Goal: Transaction & Acquisition: Purchase product/service

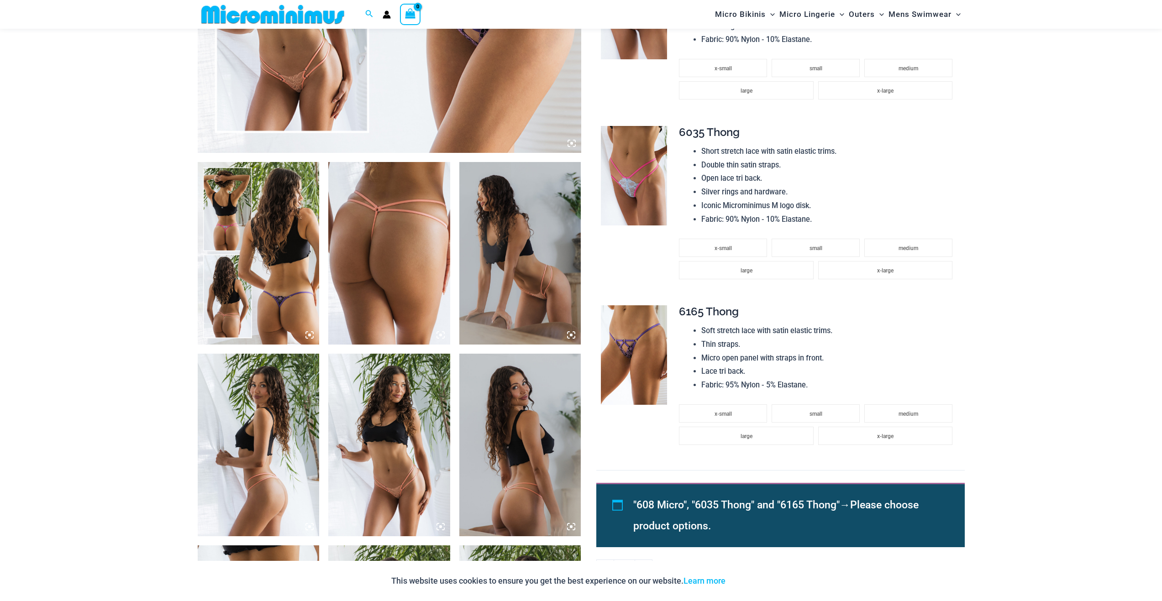
scroll to position [586, 0]
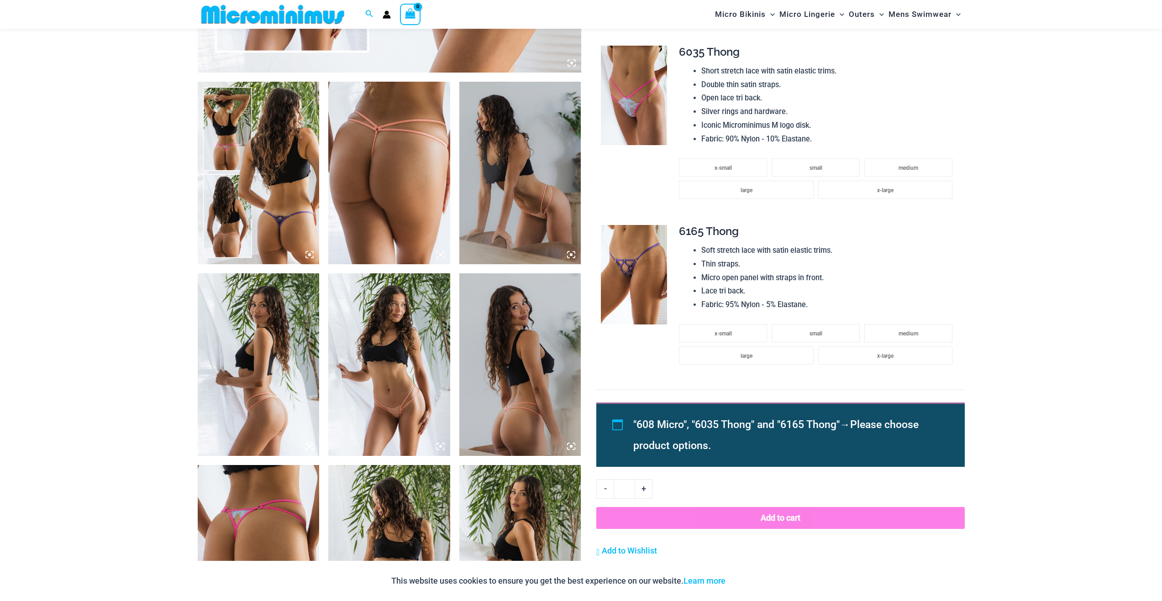
click at [313, 256] on icon at bounding box center [309, 255] width 8 height 8
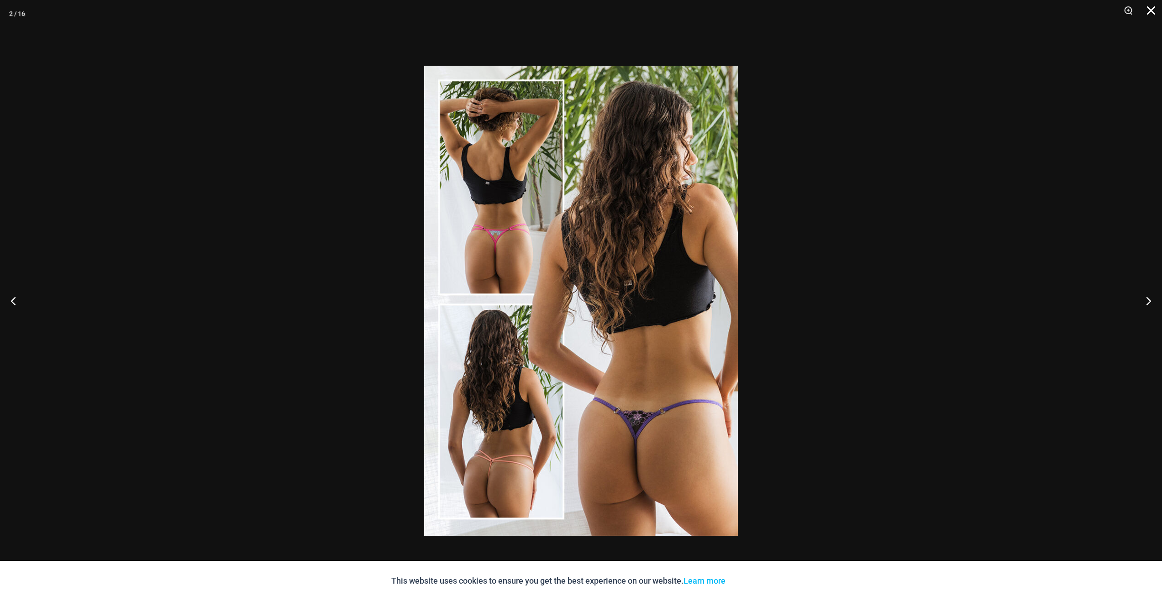
click at [1151, 15] on button "Close" at bounding box center [1147, 13] width 23 height 27
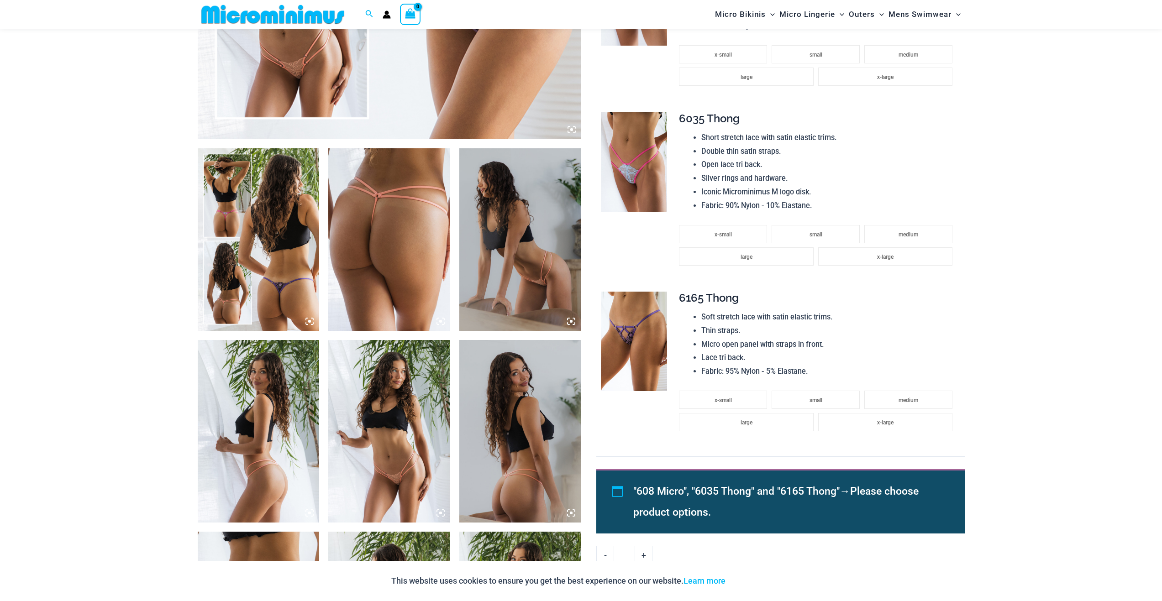
scroll to position [494, 0]
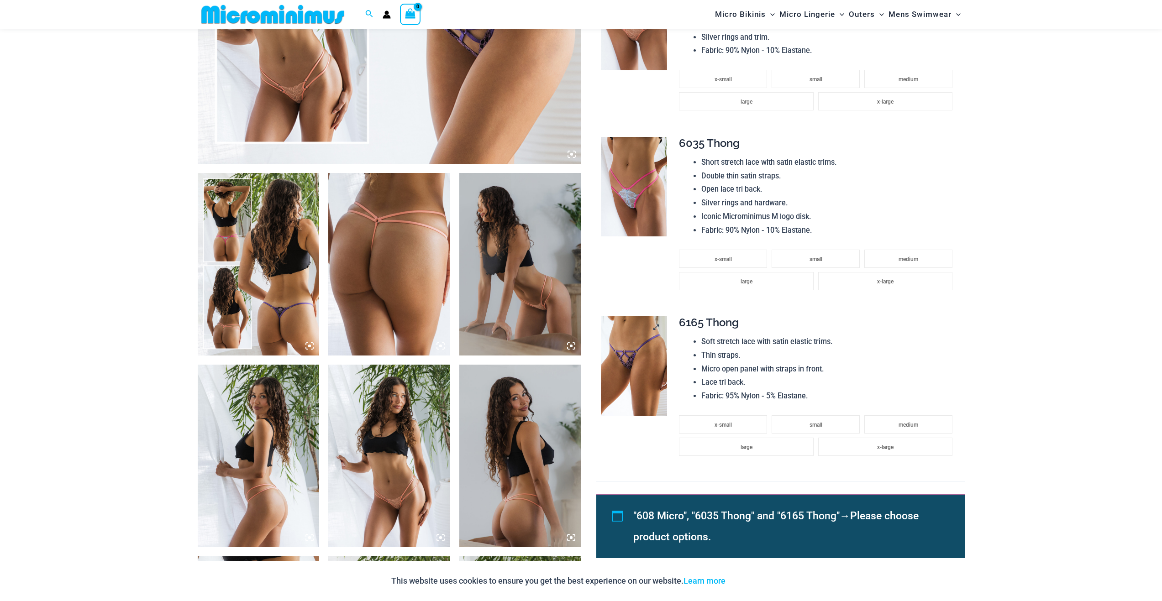
click at [637, 331] on img at bounding box center [634, 366] width 66 height 100
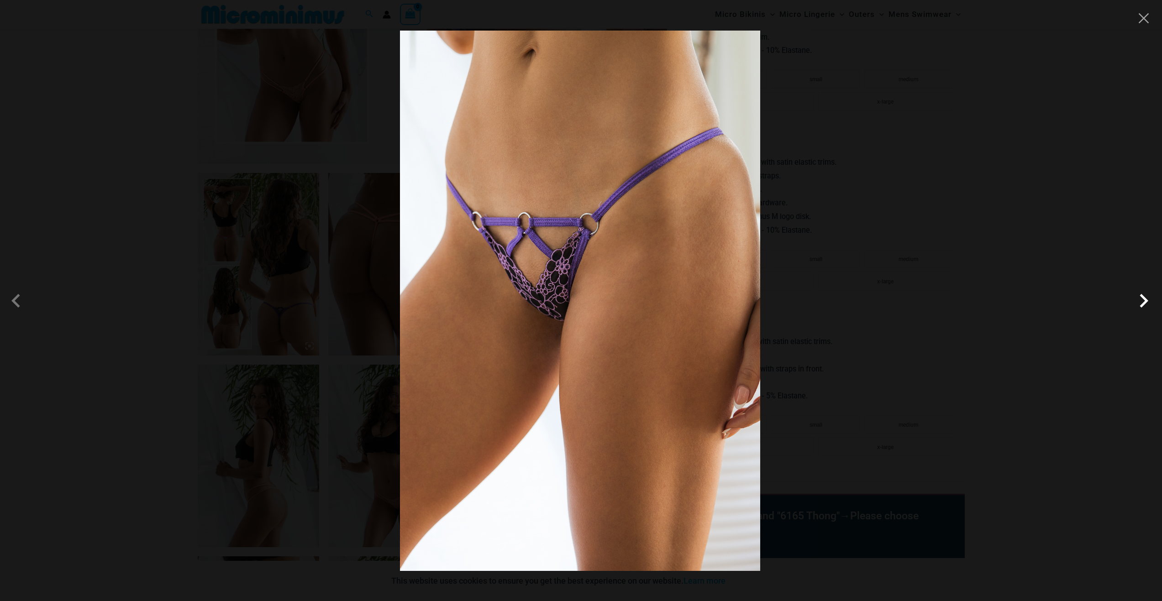
click at [1142, 302] on span at bounding box center [1143, 300] width 27 height 27
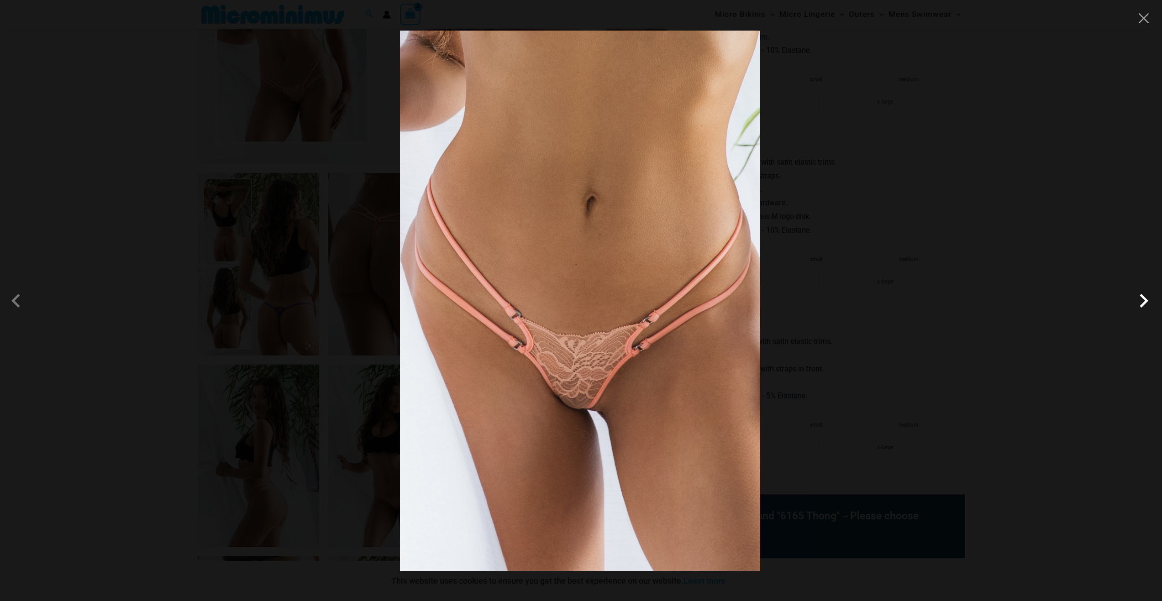
click at [1142, 302] on span at bounding box center [1143, 300] width 27 height 27
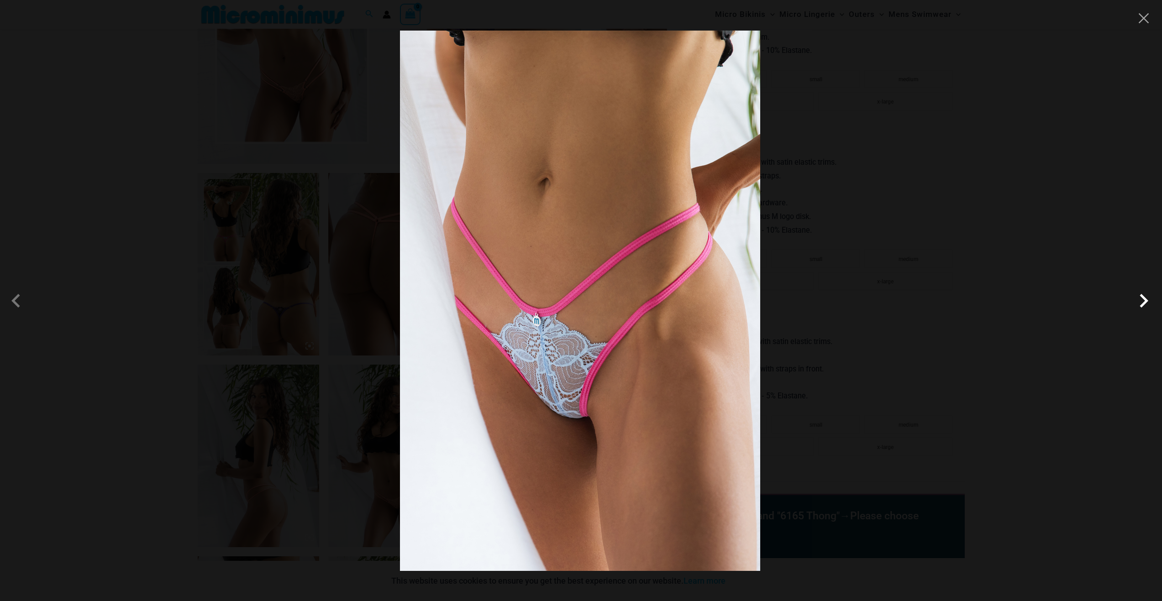
click at [1142, 302] on span at bounding box center [1143, 300] width 27 height 27
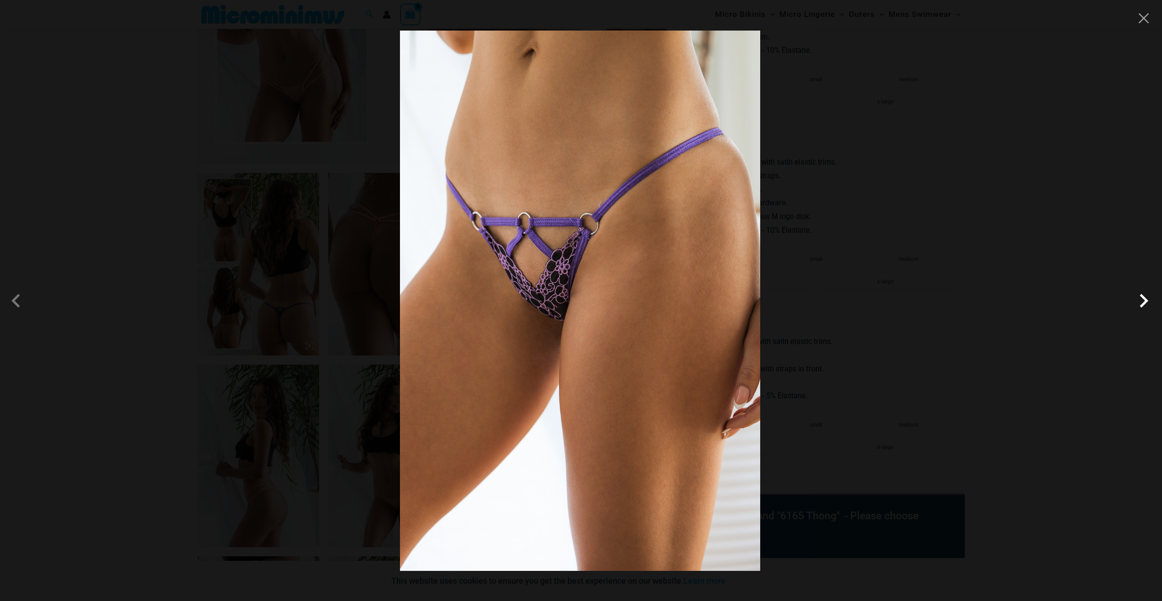
click at [1142, 302] on span at bounding box center [1143, 300] width 27 height 27
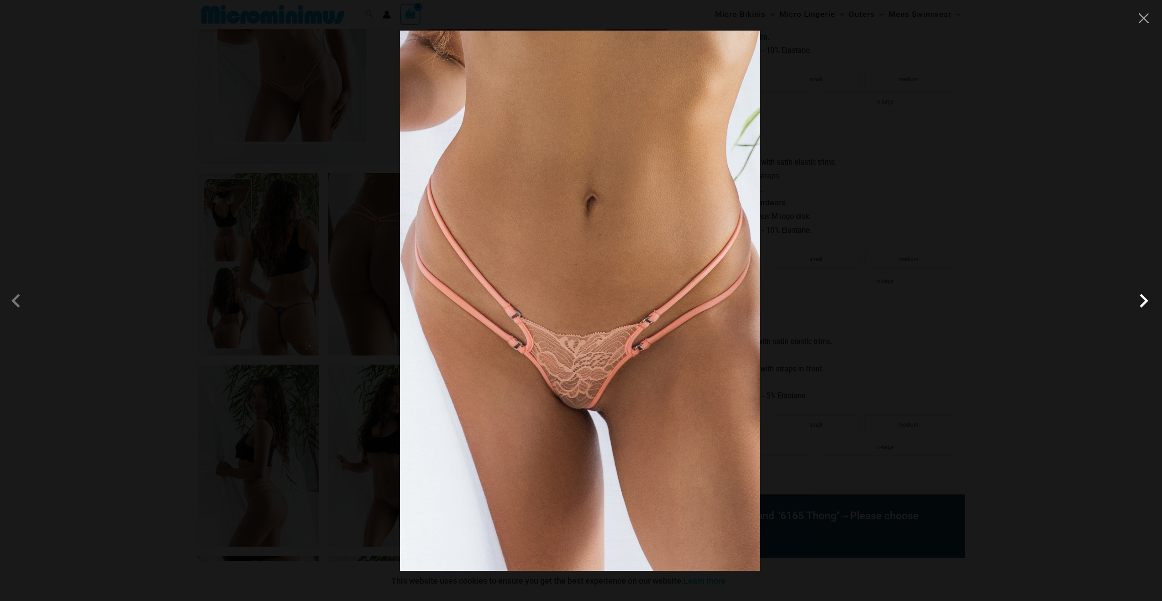
click at [1142, 302] on span at bounding box center [1143, 300] width 27 height 27
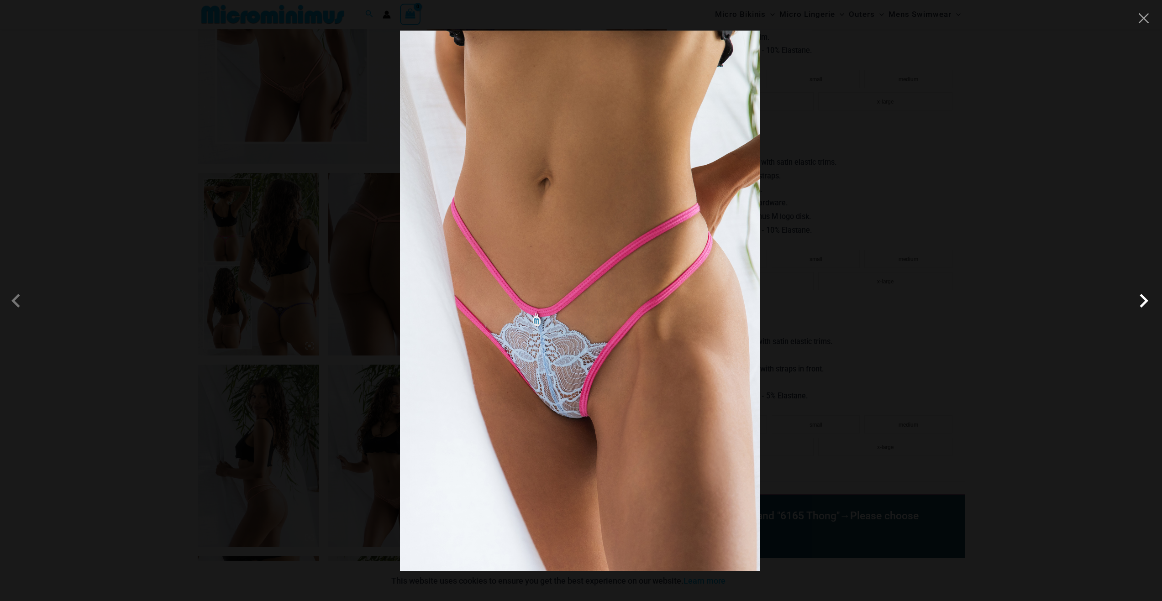
click at [1140, 303] on span at bounding box center [1143, 300] width 27 height 27
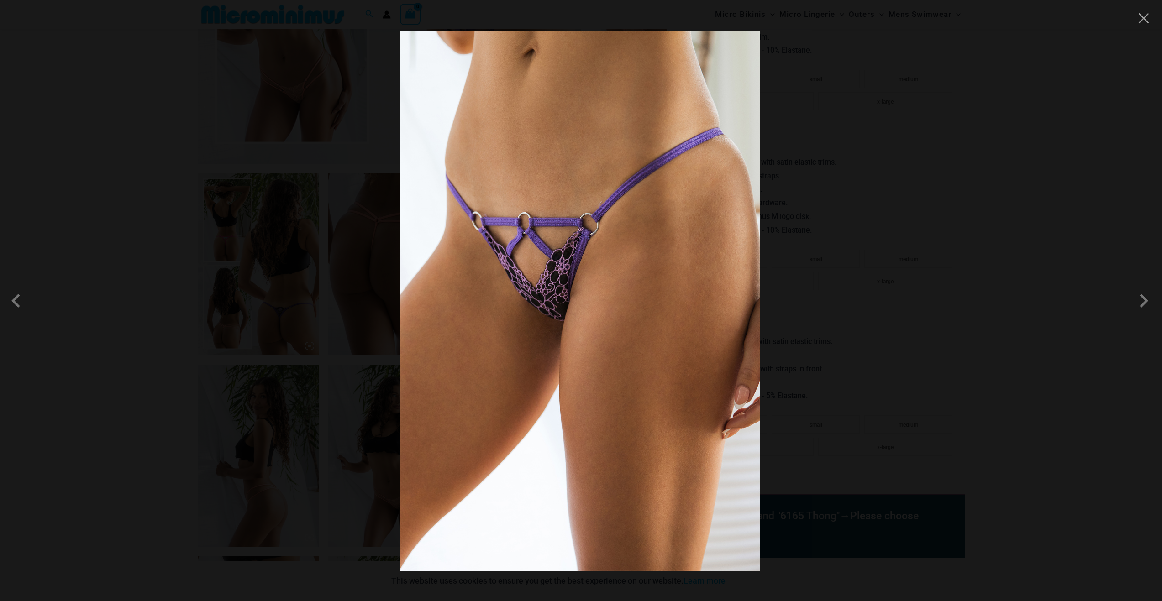
click at [1151, 20] on div at bounding box center [581, 300] width 1162 height 601
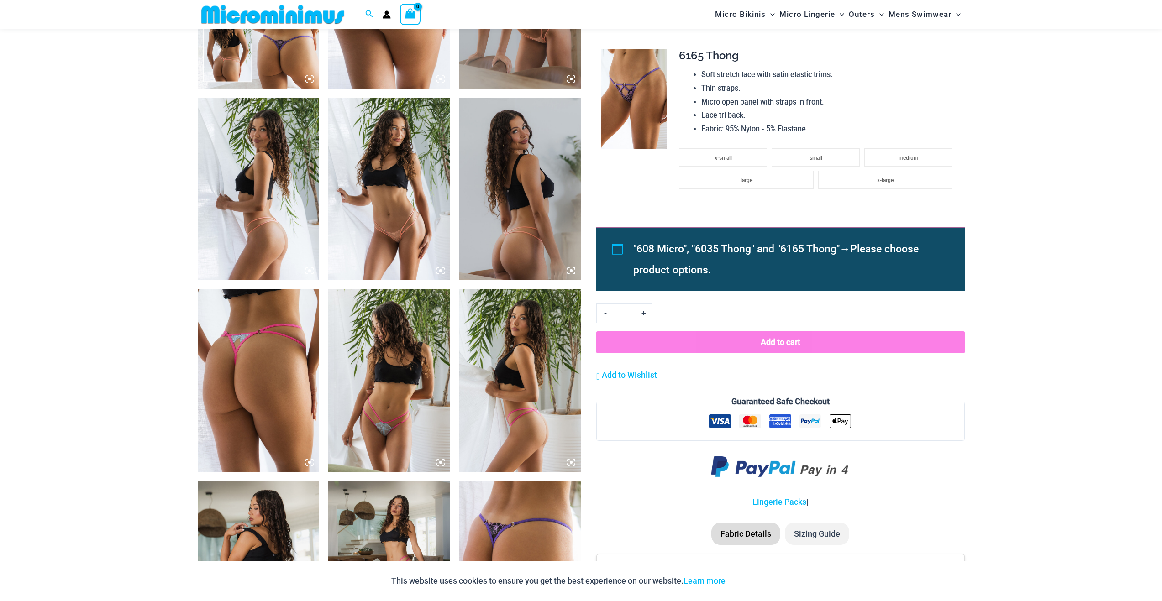
scroll to position [768, 0]
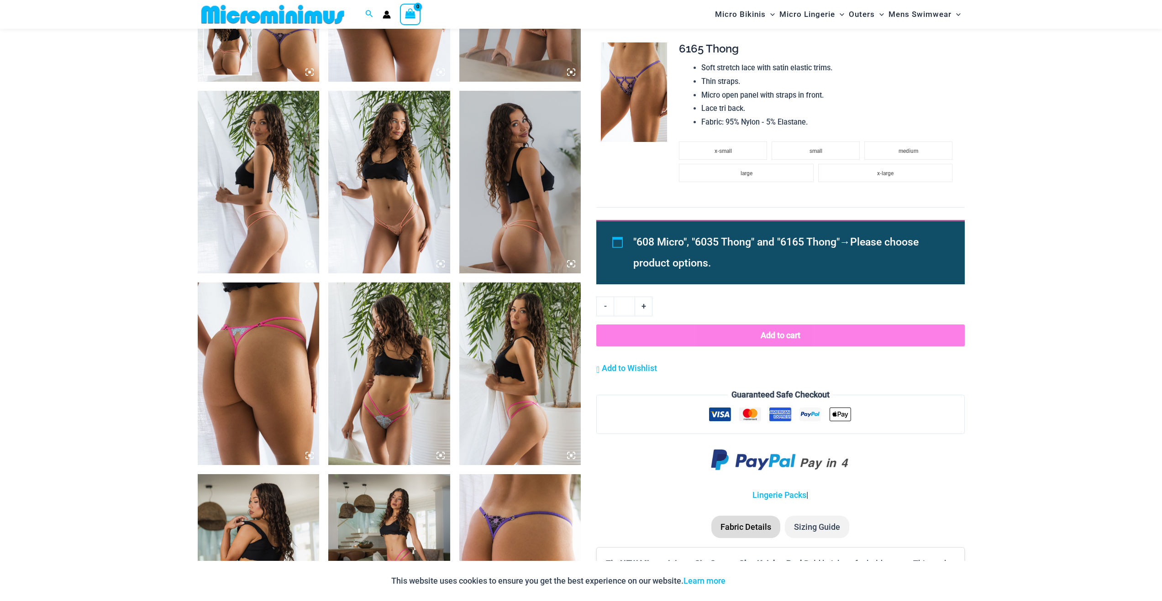
click at [284, 332] on img at bounding box center [259, 374] width 122 height 183
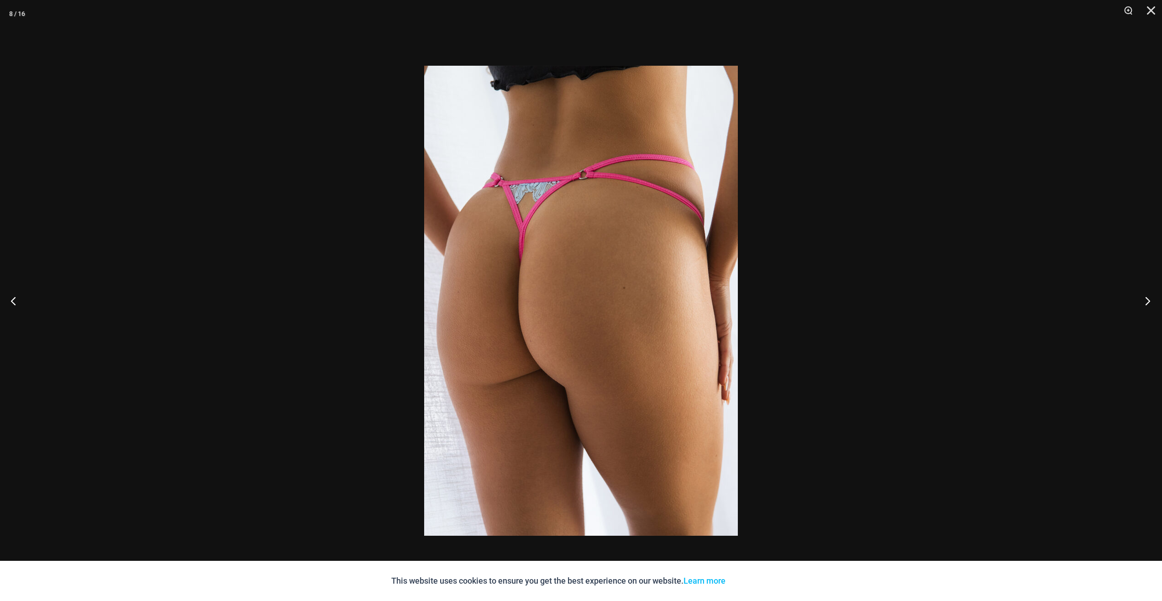
click at [1144, 297] on button "Next" at bounding box center [1145, 301] width 34 height 46
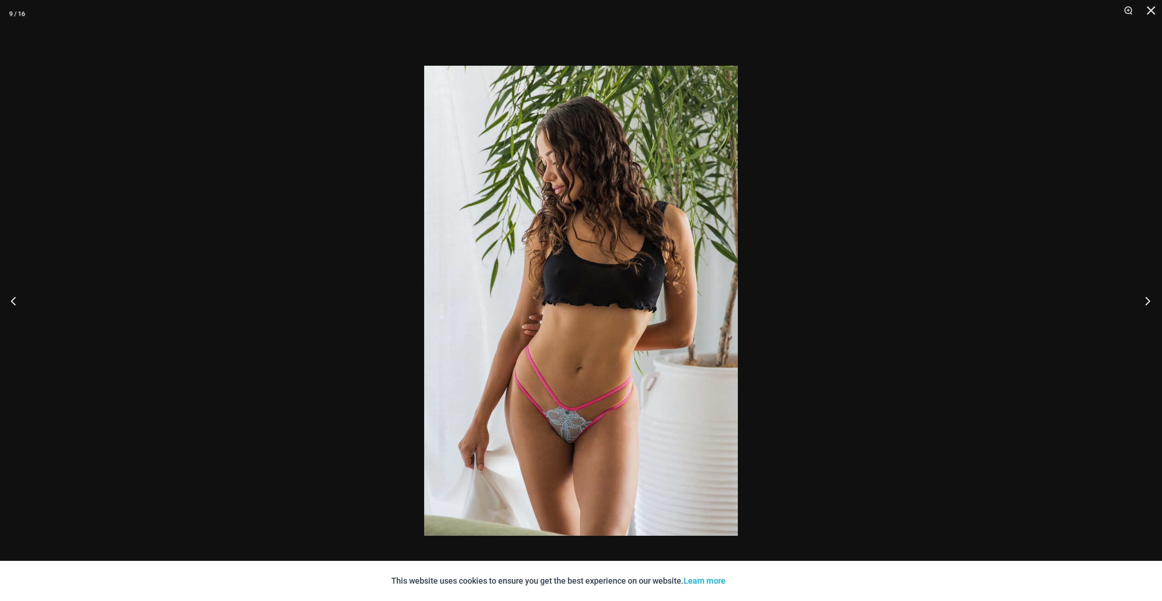
click at [1144, 297] on button "Next" at bounding box center [1145, 301] width 34 height 46
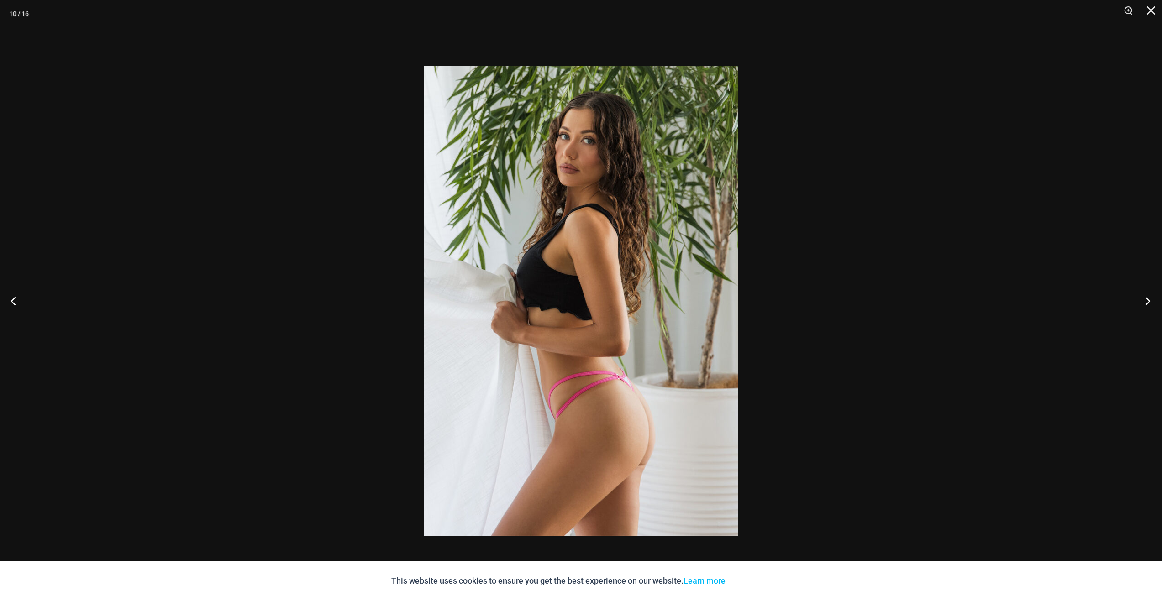
click at [1144, 297] on button "Next" at bounding box center [1145, 301] width 34 height 46
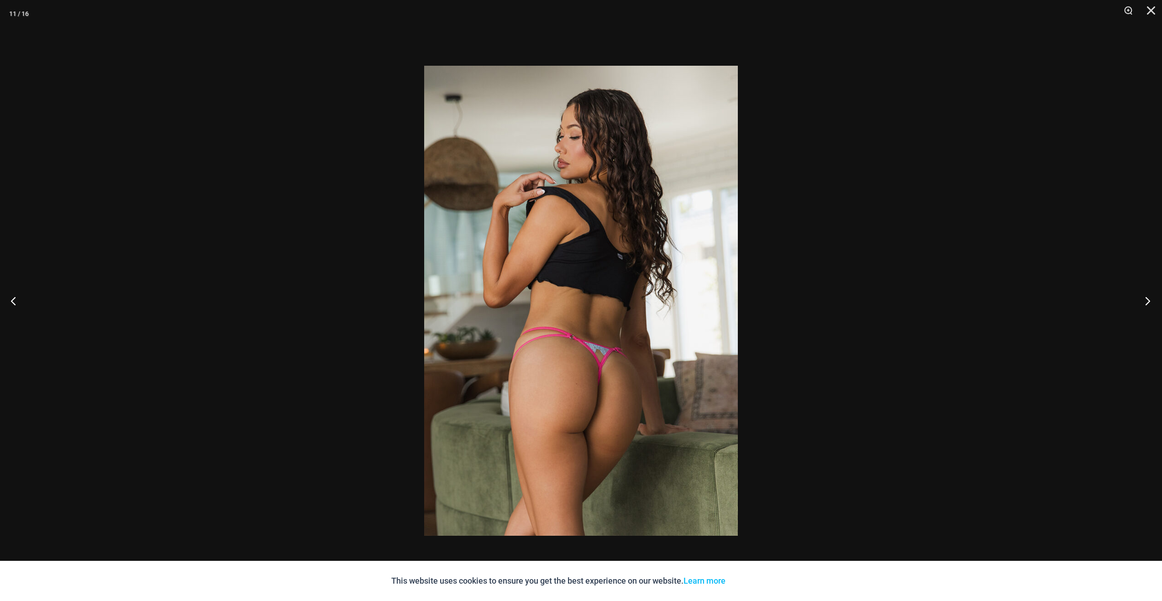
click at [1144, 297] on button "Next" at bounding box center [1145, 301] width 34 height 46
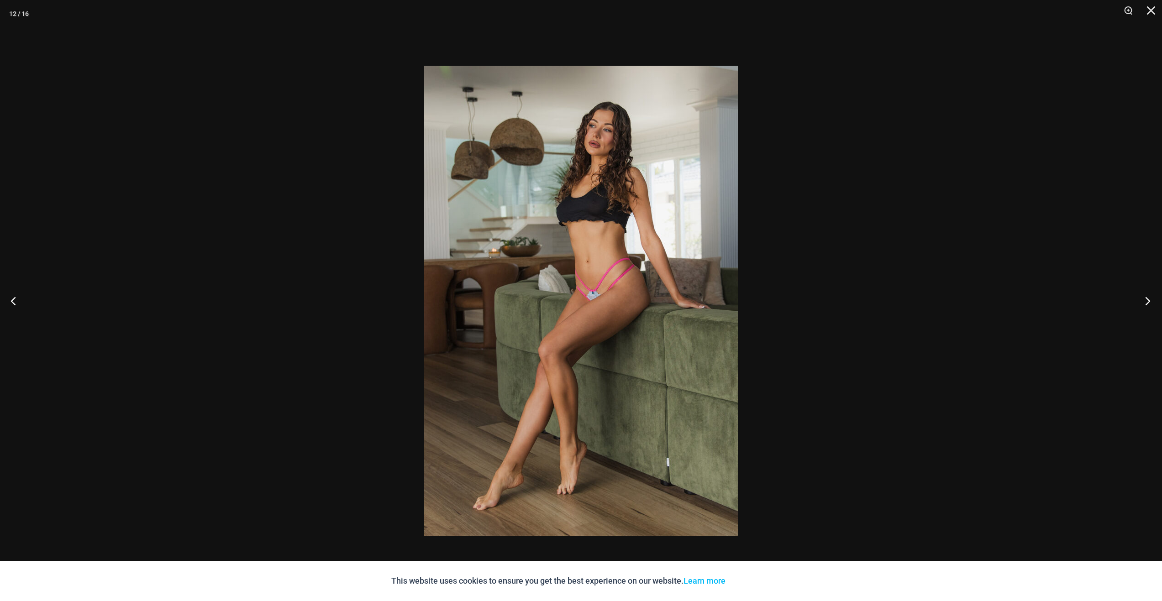
click at [1144, 297] on button "Next" at bounding box center [1145, 301] width 34 height 46
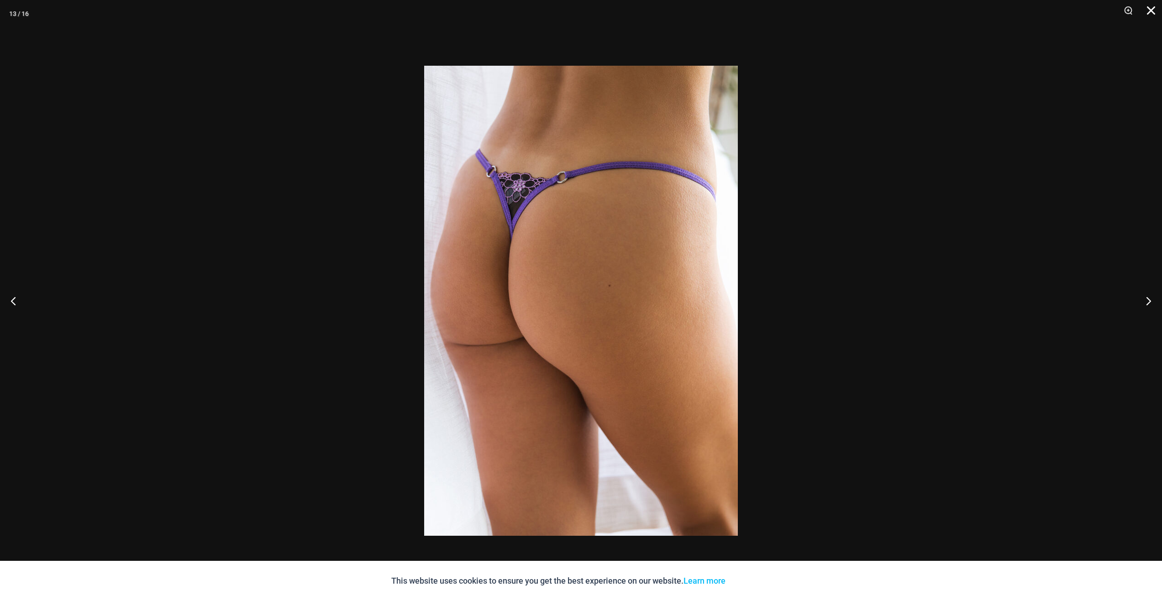
click at [1146, 14] on button "Close" at bounding box center [1147, 13] width 23 height 27
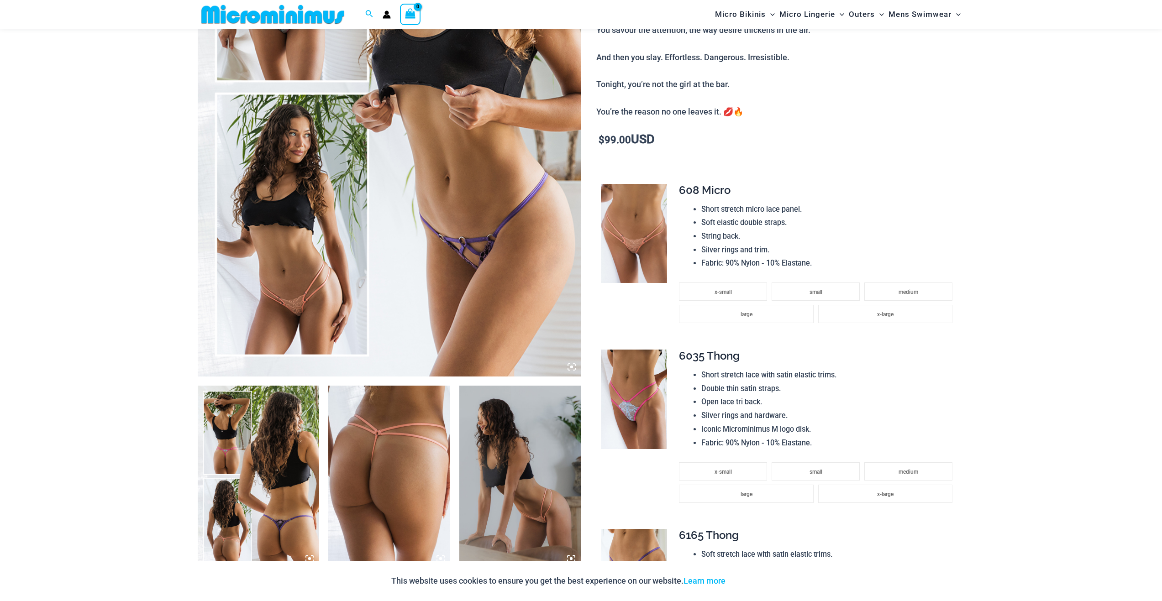
scroll to position [0, 0]
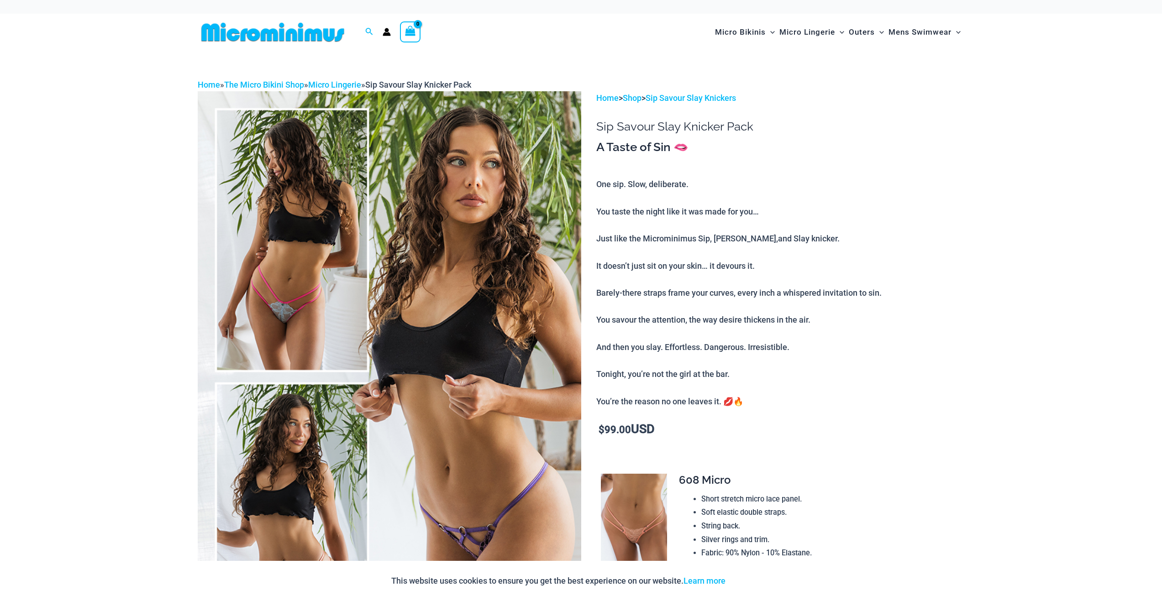
click at [291, 39] on img at bounding box center [273, 32] width 150 height 21
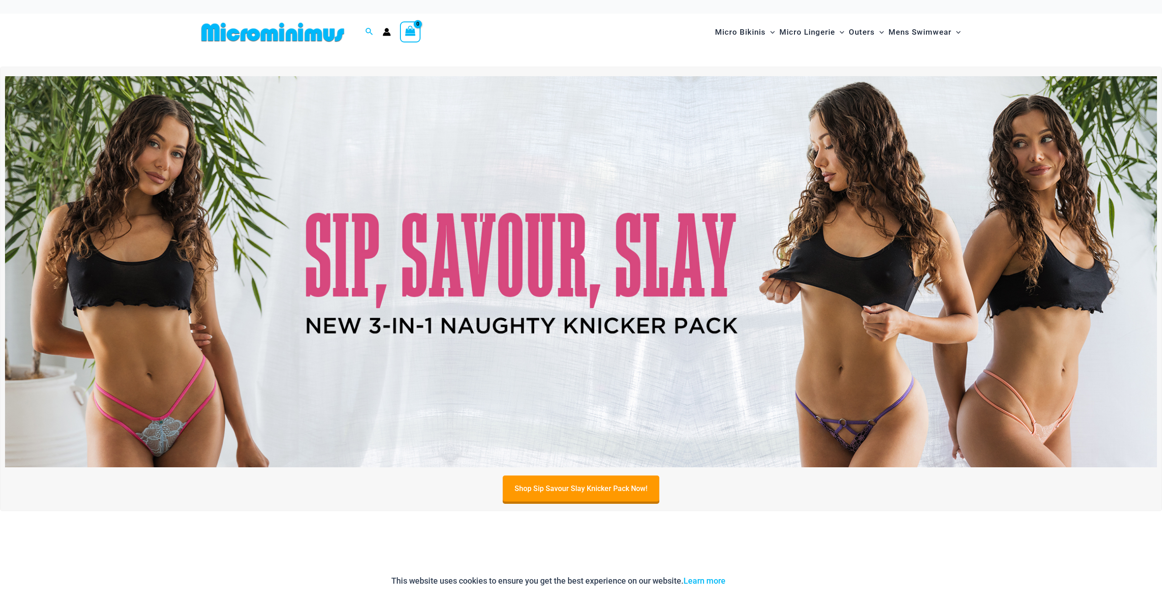
click at [386, 35] on icon "Account icon link" at bounding box center [387, 34] width 8 height 4
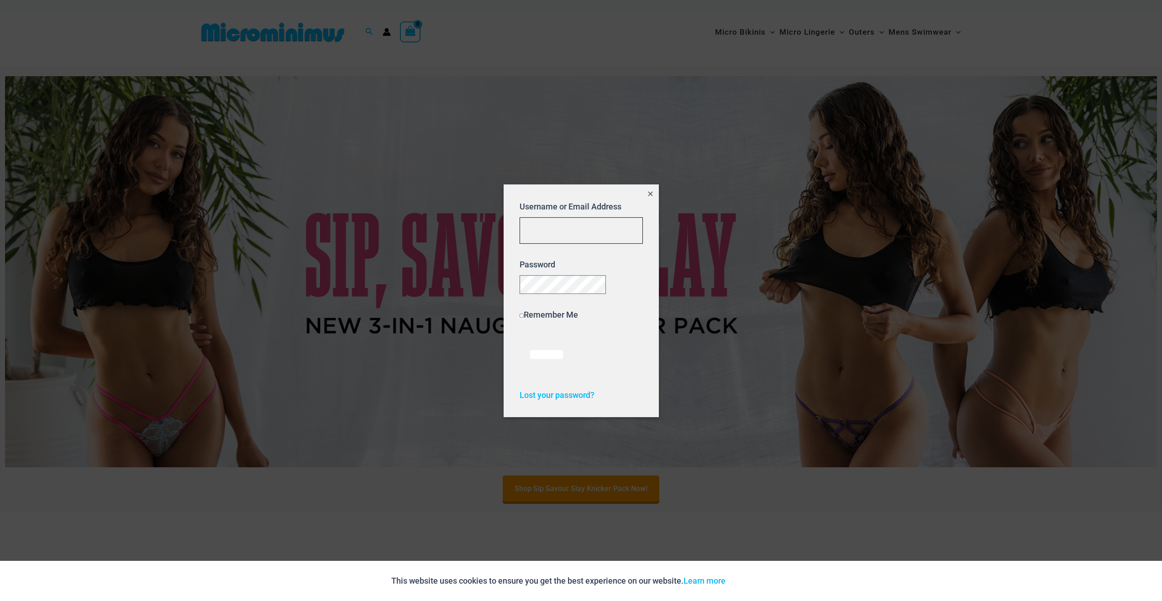
click at [613, 221] on input "Username or Email Address" at bounding box center [581, 230] width 123 height 27
type input "**********"
click at [548, 366] on input "******" at bounding box center [547, 354] width 54 height 39
